Goal: Navigation & Orientation: Find specific page/section

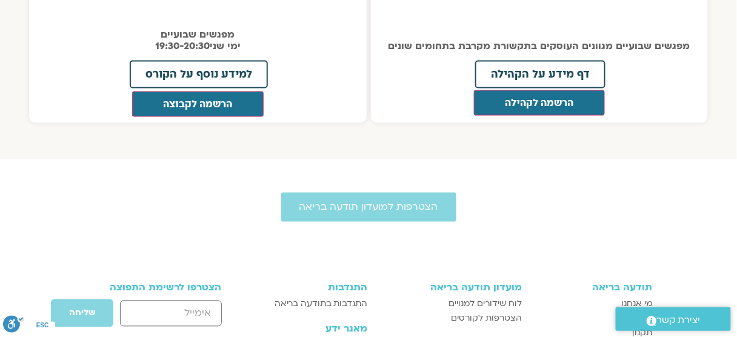
scroll to position [1762, 0]
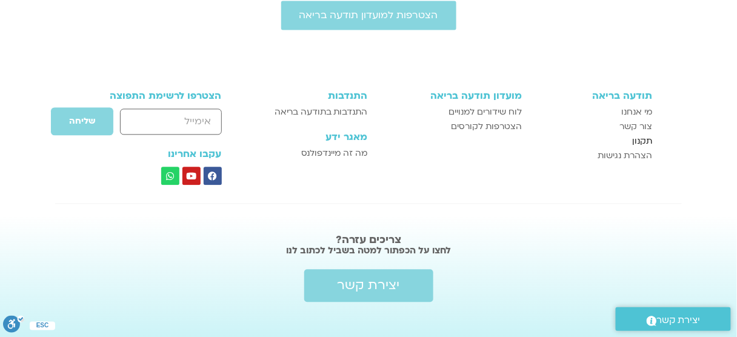
click at [643, 134] on span "תקנון" at bounding box center [643, 141] width 20 height 15
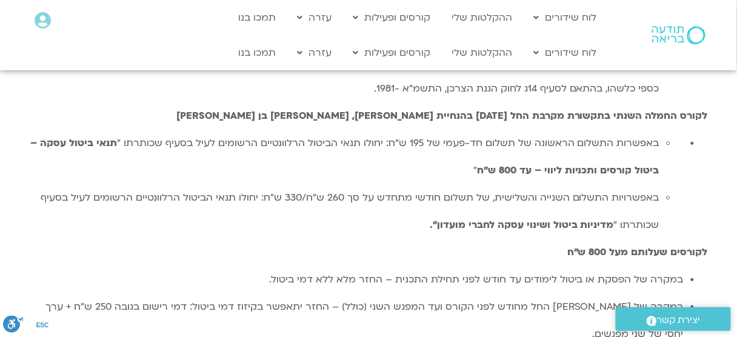
scroll to position [3606, 0]
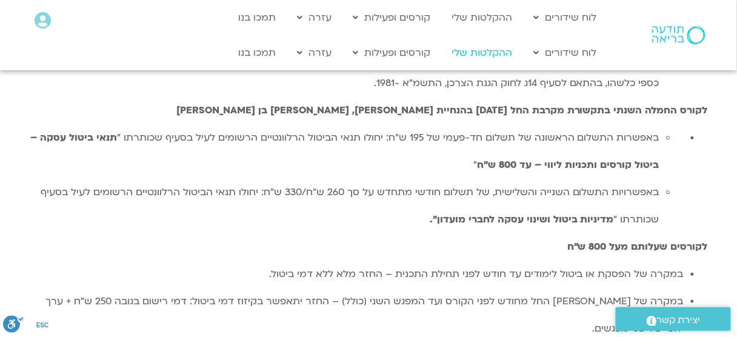
click at [469, 56] on link "ההקלטות שלי" at bounding box center [482, 52] width 73 height 23
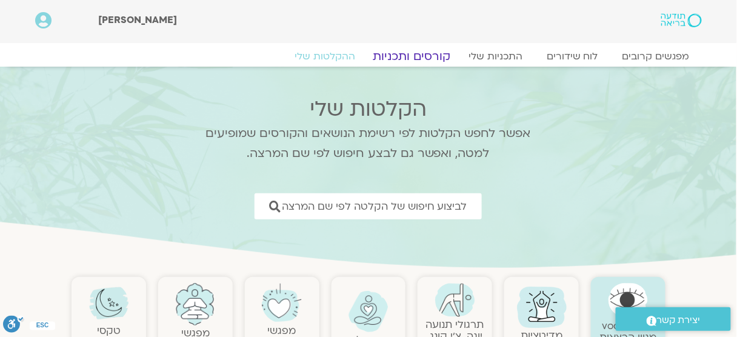
click at [401, 59] on link "קורסים ותכניות" at bounding box center [411, 56] width 107 height 15
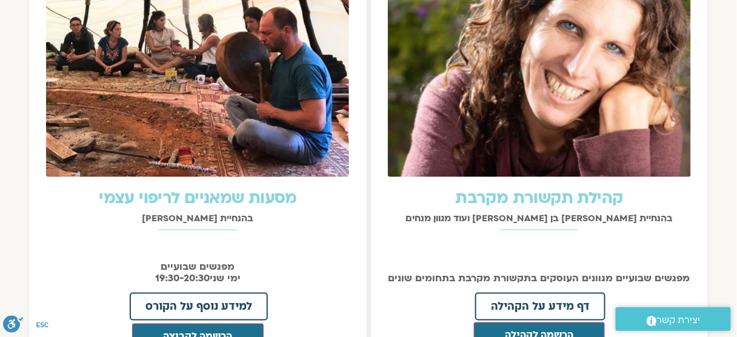
scroll to position [1330, 0]
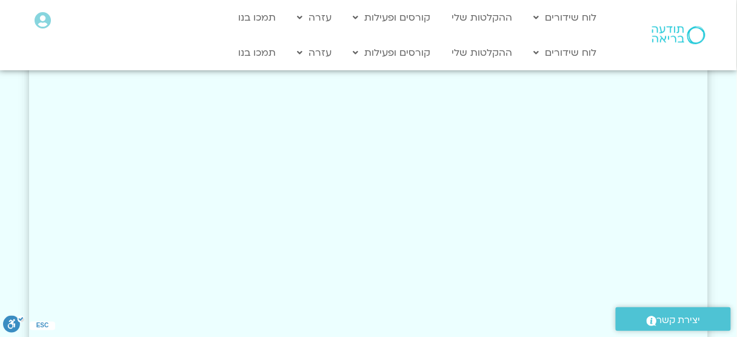
scroll to position [2109, 0]
drag, startPoint x: 740, startPoint y: 29, endPoint x: 745, endPoint y: 209, distance: 180.1
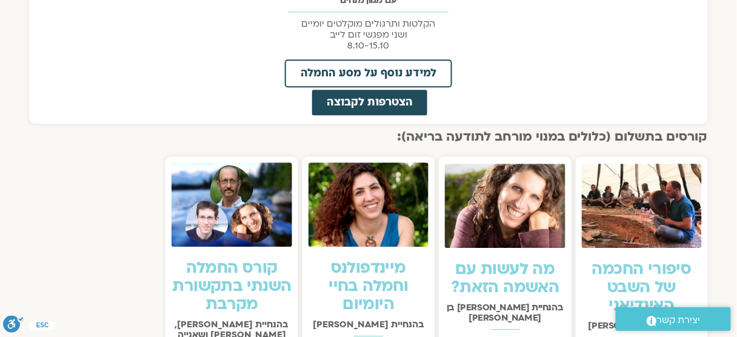
scroll to position [647, 0]
